Goal: Task Accomplishment & Management: Complete application form

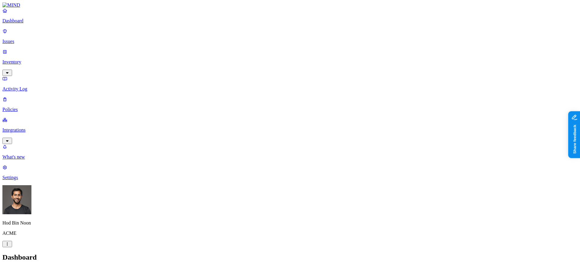
click at [30, 39] on p "Issues" at bounding box center [289, 41] width 575 height 5
click at [24, 59] on p "Inventory" at bounding box center [289, 61] width 575 height 5
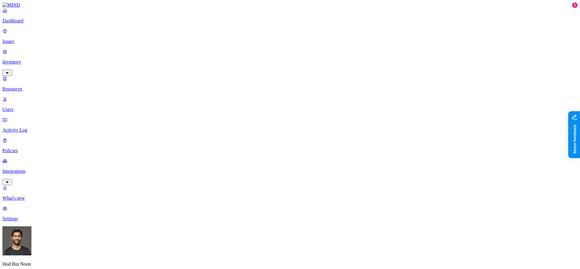
click at [31, 107] on p "Users" at bounding box center [289, 109] width 575 height 5
click at [17, 148] on p "Policies" at bounding box center [289, 150] width 575 height 5
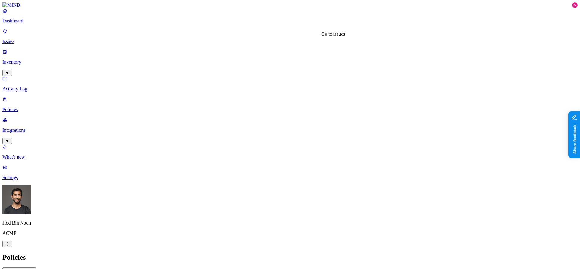
click at [28, 59] on p "Inventory" at bounding box center [289, 61] width 575 height 5
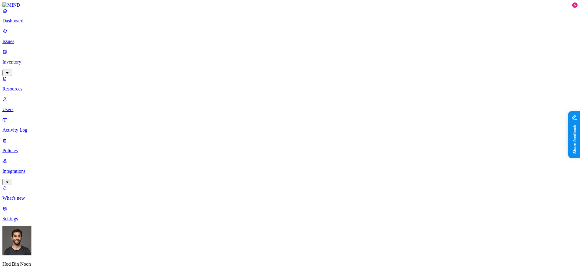
click at [35, 107] on p "Users" at bounding box center [289, 109] width 575 height 5
click at [32, 148] on p "Policies" at bounding box center [289, 150] width 575 height 5
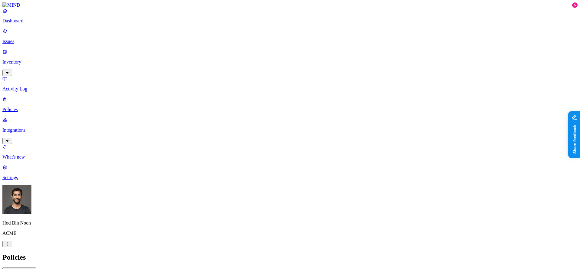
scroll to position [153, 0]
click at [142, 41] on span "Cloud" at bounding box center [140, 43] width 12 height 5
click at [23, 146] on nav "Dashboard Issues Inventory Activity Log Policies Integrations What's new 5 Sett…" at bounding box center [289, 94] width 575 height 172
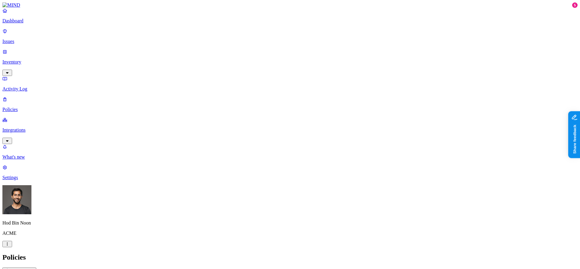
click at [269, 253] on h2 "Policies" at bounding box center [289, 257] width 575 height 8
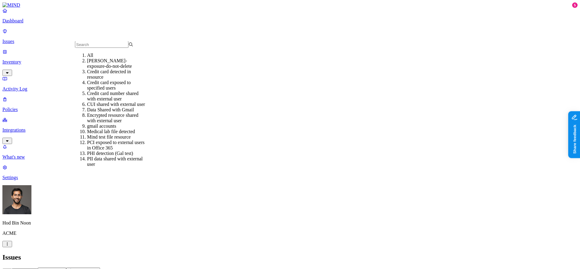
click at [99, 58] on div "All" at bounding box center [116, 55] width 58 height 5
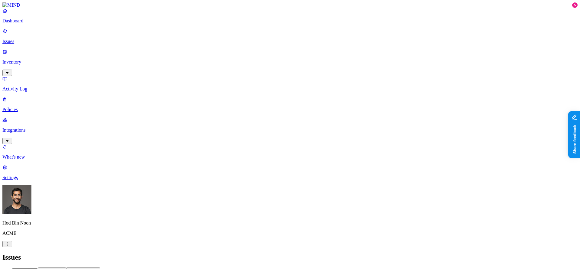
scroll to position [168, 0]
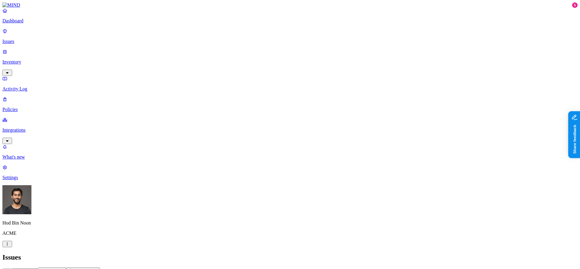
click at [32, 117] on link "Integrations" at bounding box center [289, 130] width 575 height 26
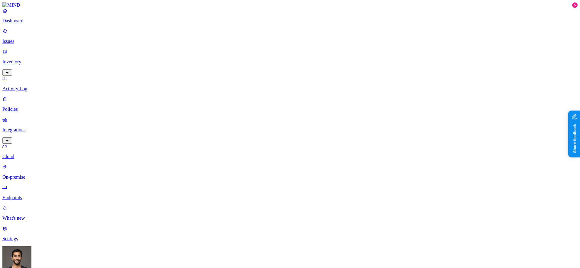
click at [32, 242] on p "Settings" at bounding box center [289, 238] width 575 height 5
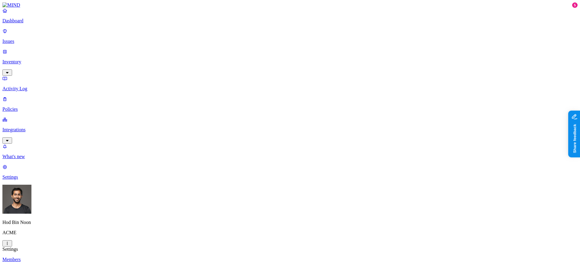
click at [32, 107] on p "Policies" at bounding box center [289, 109] width 575 height 5
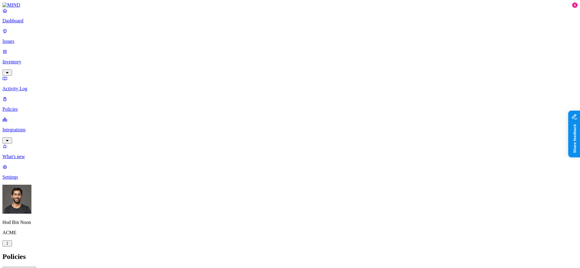
click at [36, 267] on button "Create Policy" at bounding box center [19, 270] width 34 height 6
type input "TESTTEST"
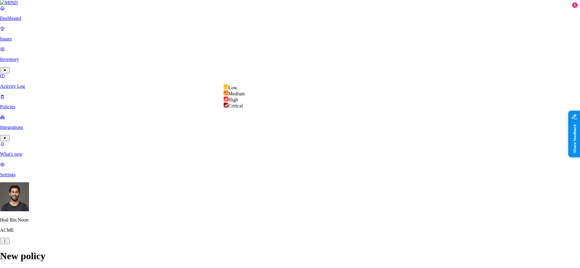
select select "4"
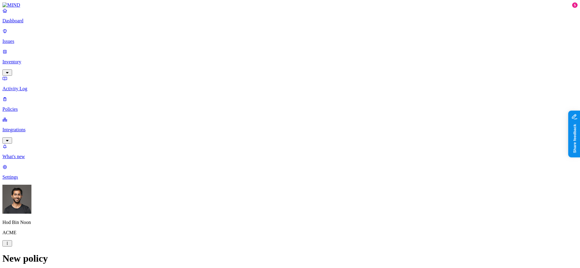
click at [272, 60] on label "Classification" at bounding box center [260, 57] width 27 height 5
click at [253, 91] on span "PII" at bounding box center [250, 91] width 6 height 5
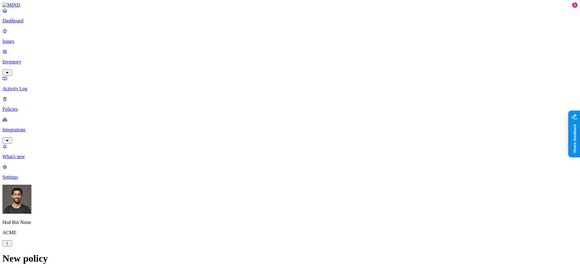
click at [296, 69] on label "AND" at bounding box center [291, 66] width 11 height 5
click at [298, 86] on label "File type" at bounding box center [294, 82] width 17 height 5
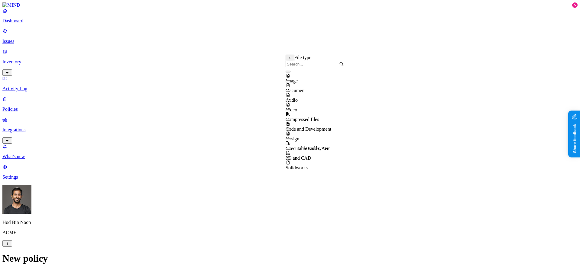
click at [311, 156] on span "3D and CAD" at bounding box center [298, 158] width 25 height 5
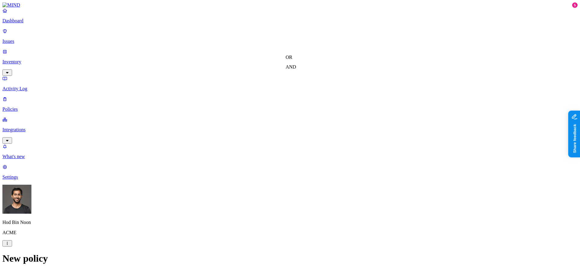
click at [274, 105] on label "Web Domain" at bounding box center [266, 104] width 16 height 11
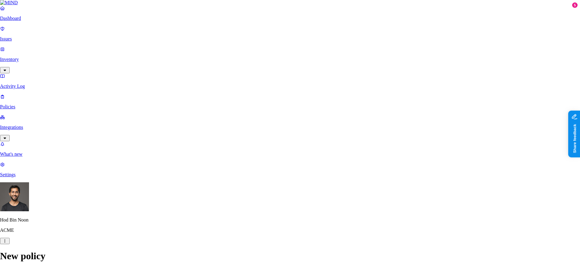
type input "1password.com"
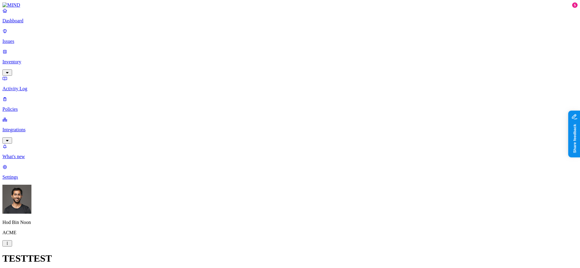
click at [274, 116] on label "Web Domain" at bounding box center [266, 115] width 16 height 11
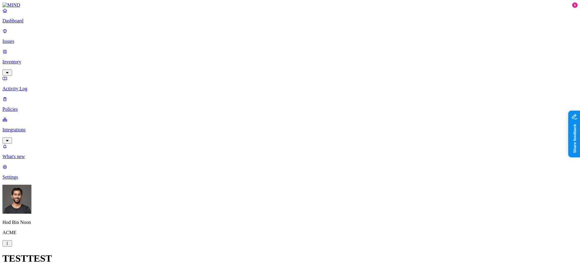
click at [31, 117] on link "Integrations" at bounding box center [289, 130] width 575 height 26
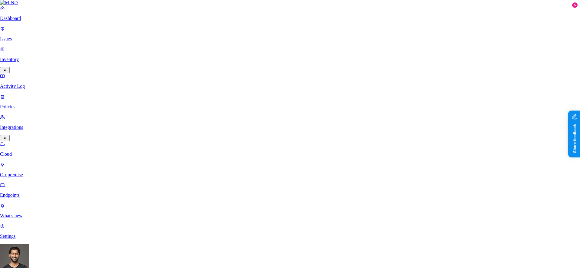
scroll to position [163, 0]
drag, startPoint x: 517, startPoint y: 115, endPoint x: 516, endPoint y: 123, distance: 8.5
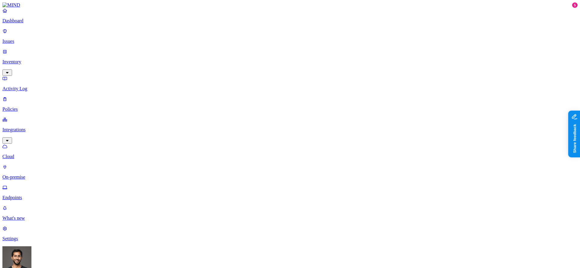
click at [22, 107] on p "Policies" at bounding box center [289, 109] width 575 height 5
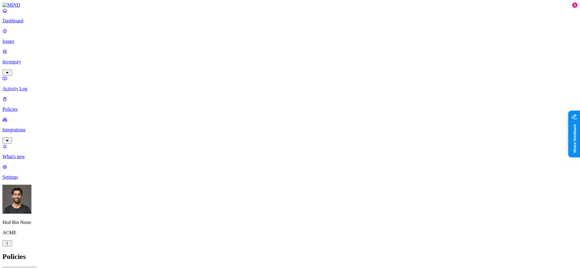
type button "on"
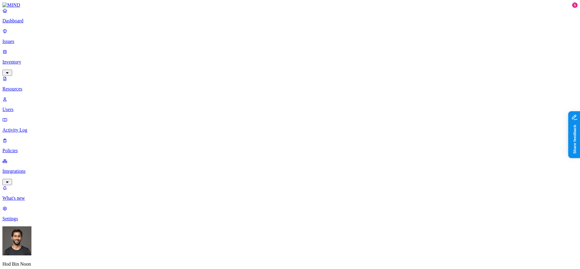
drag, startPoint x: 11, startPoint y: 29, endPoint x: 21, endPoint y: 30, distance: 10.3
click at [11, 24] on link "Dashboard" at bounding box center [289, 16] width 575 height 16
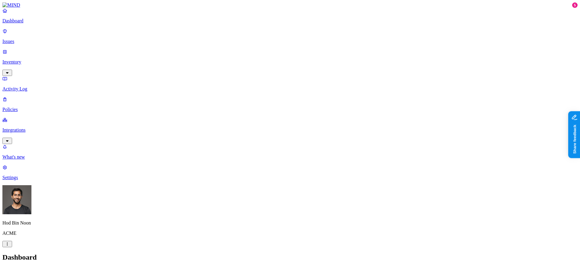
drag, startPoint x: 151, startPoint y: 180, endPoint x: 109, endPoint y: 180, distance: 42.0
drag, startPoint x: 441, startPoint y: 181, endPoint x: 398, endPoint y: 183, distance: 42.3
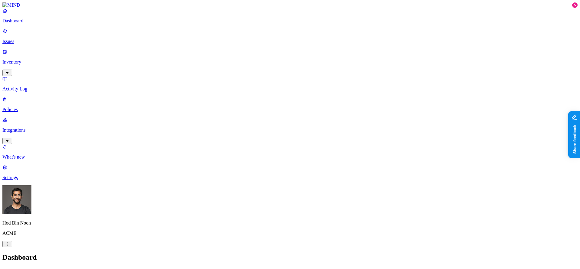
drag, startPoint x: 111, startPoint y: 183, endPoint x: 238, endPoint y: 181, distance: 127.5
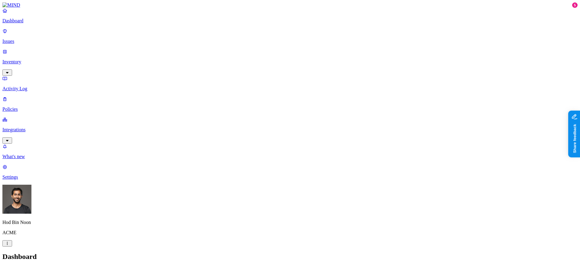
click at [21, 127] on p "Integrations" at bounding box center [289, 129] width 575 height 5
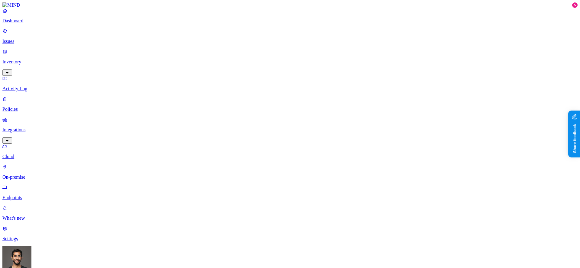
click at [29, 185] on link "Endpoints" at bounding box center [289, 193] width 575 height 16
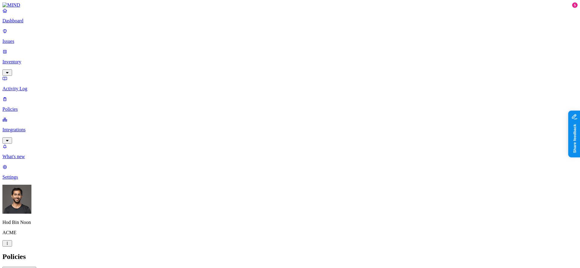
click at [29, 180] on nav "Dashboard Issues Inventory Activity Log Policies Integrations What's new 5 Sett…" at bounding box center [289, 94] width 575 height 172
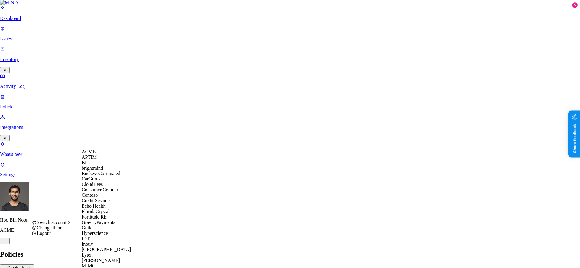
click at [103, 187] on span "CloudBees" at bounding box center [92, 184] width 21 height 5
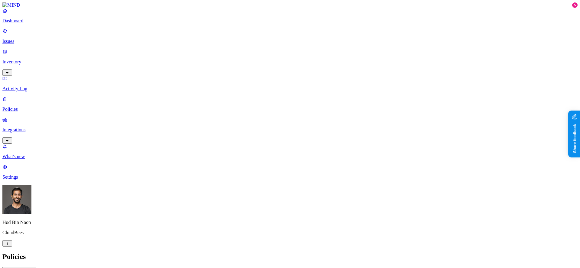
scroll to position [23, 0]
click at [10, 246] on icon "button" at bounding box center [7, 244] width 5 height 4
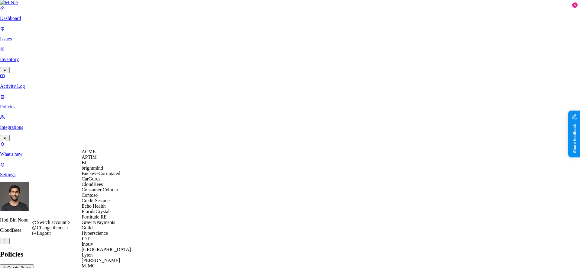
click at [105, 155] on div "ACME" at bounding box center [111, 151] width 59 height 5
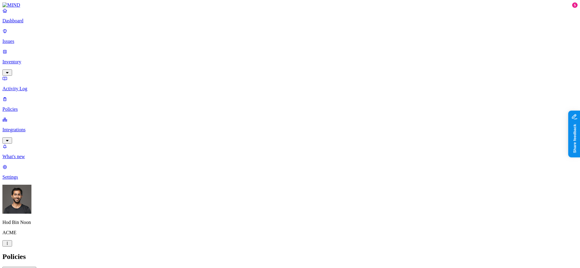
click at [34, 59] on p "Inventory" at bounding box center [289, 61] width 575 height 5
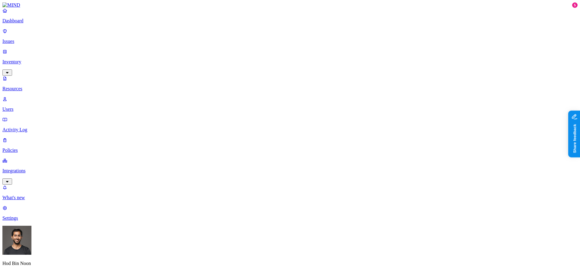
type button "on"
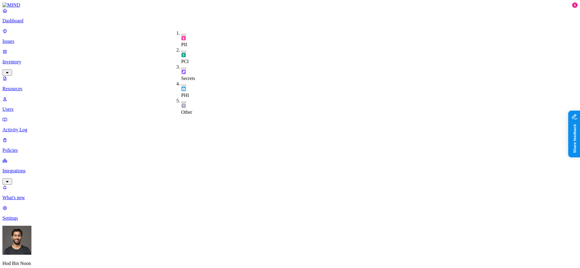
click at [35, 148] on p "Policies" at bounding box center [289, 150] width 575 height 5
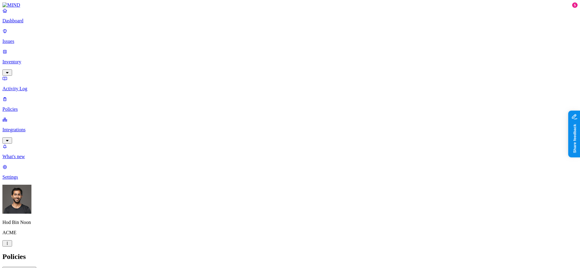
click at [36, 267] on button "Create Policy" at bounding box center [19, 270] width 34 height 6
click at [261, 99] on label "Classification" at bounding box center [260, 96] width 27 height 5
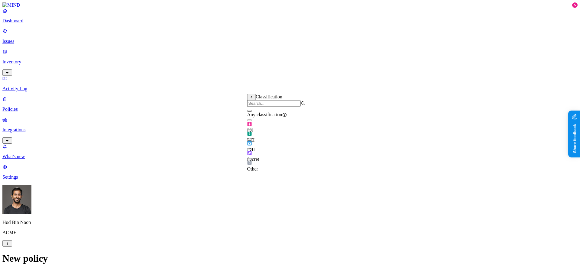
click at [260, 99] on label "Classification" at bounding box center [260, 96] width 27 height 5
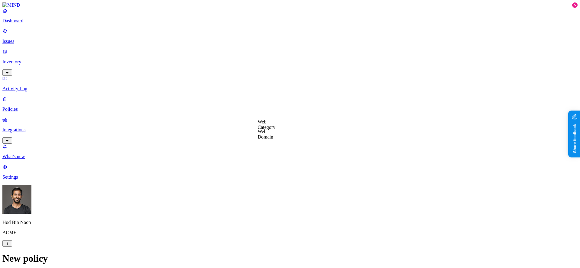
click at [274, 129] on label "Web Category" at bounding box center [267, 124] width 18 height 11
click at [275, 126] on label "Web Category" at bounding box center [267, 124] width 18 height 11
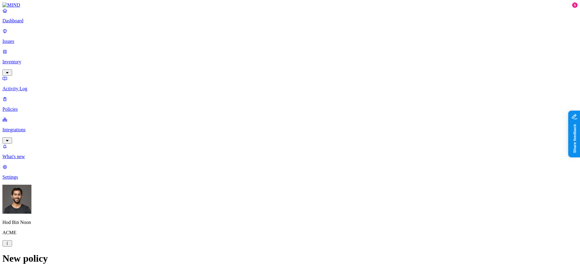
click at [276, 125] on label "Web Category" at bounding box center [267, 124] width 18 height 11
click at [31, 39] on p "Issues" at bounding box center [289, 41] width 575 height 5
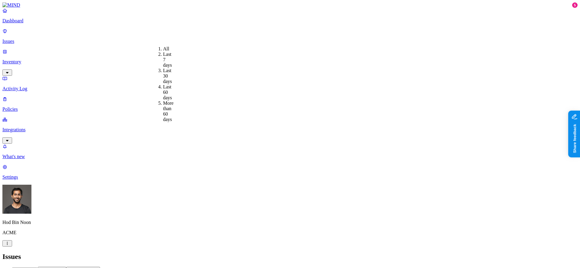
click at [163, 70] on div "Last 30 days" at bounding box center [163, 76] width 0 height 16
click at [216, 47] on div "Critical" at bounding box center [216, 54] width 0 height 17
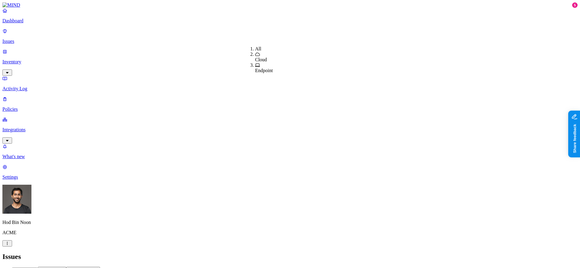
click at [265, 59] on span "Cloud" at bounding box center [261, 59] width 12 height 5
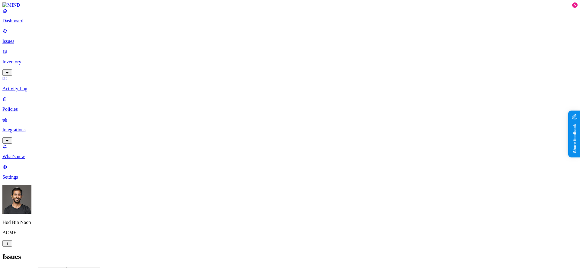
drag, startPoint x: 258, startPoint y: 91, endPoint x: 347, endPoint y: 91, distance: 88.5
click at [66, 267] on button "Exfiltration" at bounding box center [52, 271] width 28 height 8
click at [22, 59] on p "Inventory" at bounding box center [289, 61] width 575 height 5
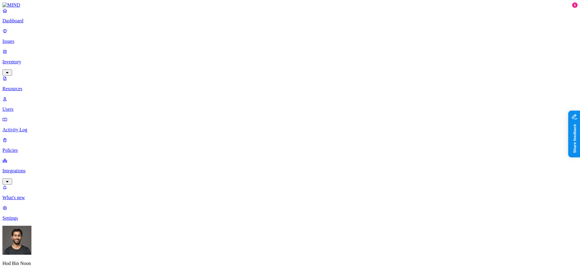
click at [26, 117] on link "Activity Log" at bounding box center [289, 125] width 575 height 16
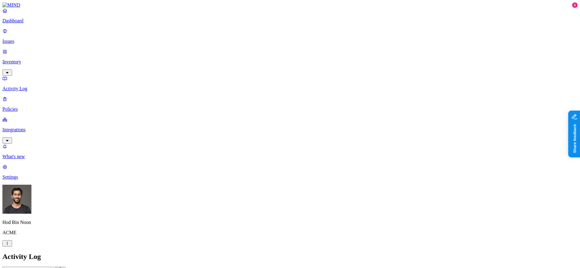
scroll to position [153, 0]
click at [27, 39] on p "Issues" at bounding box center [289, 41] width 575 height 5
click at [33, 96] on link "Policies" at bounding box center [289, 104] width 575 height 16
click at [36, 267] on button "Create Policy" at bounding box center [19, 270] width 34 height 6
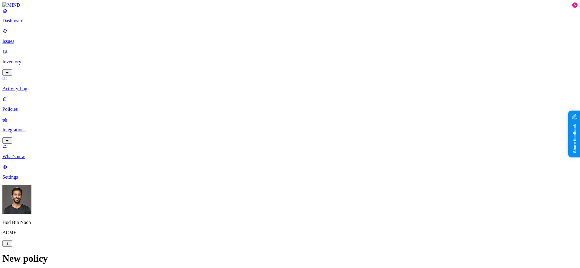
scroll to position [219, 0]
click at [276, 111] on label "Web Category" at bounding box center [267, 105] width 18 height 11
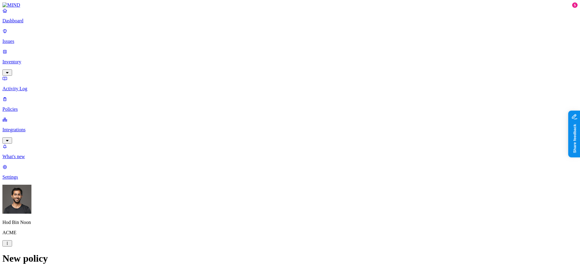
click at [274, 118] on label "Web Domain" at bounding box center [266, 115] width 16 height 11
click at [34, 107] on p "Policies" at bounding box center [289, 109] width 575 height 5
click at [168, 33] on div "Critical" at bounding box center [168, 38] width 0 height 17
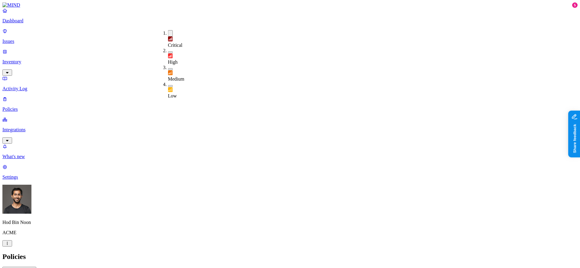
click at [176, 60] on span "High" at bounding box center [173, 62] width 10 height 5
click at [178, 43] on span "Critical" at bounding box center [175, 45] width 15 height 5
click at [168, 47] on div "High" at bounding box center [168, 56] width 0 height 18
click at [243, 253] on h2 "Policies" at bounding box center [289, 257] width 575 height 8
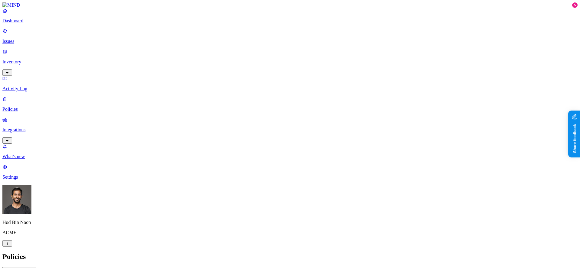
drag, startPoint x: 22, startPoint y: 46, endPoint x: 14, endPoint y: 47, distance: 8.8
click at [22, 59] on p "Inventory" at bounding box center [289, 61] width 575 height 5
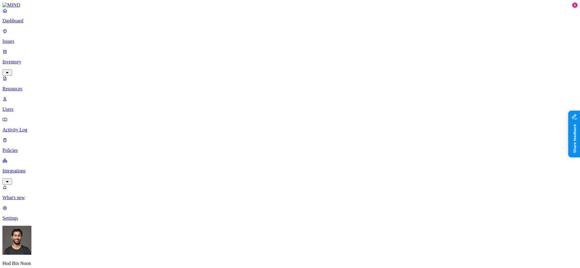
drag, startPoint x: 21, startPoint y: 36, endPoint x: 58, endPoint y: 36, distance: 37.5
click at [21, 39] on p "Issues" at bounding box center [289, 41] width 575 height 5
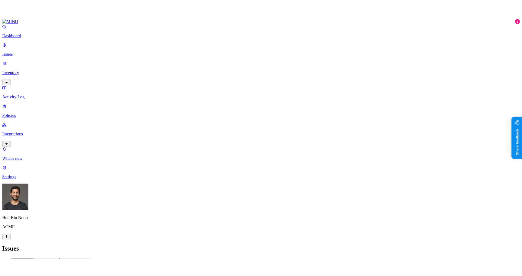
scroll to position [169, 0]
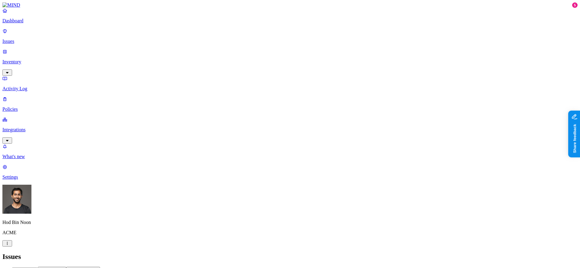
click at [293, 253] on h2 "Issues" at bounding box center [289, 257] width 575 height 8
click at [35, 24] on p "Dashboard" at bounding box center [289, 20] width 575 height 5
